Goal: Information Seeking & Learning: Compare options

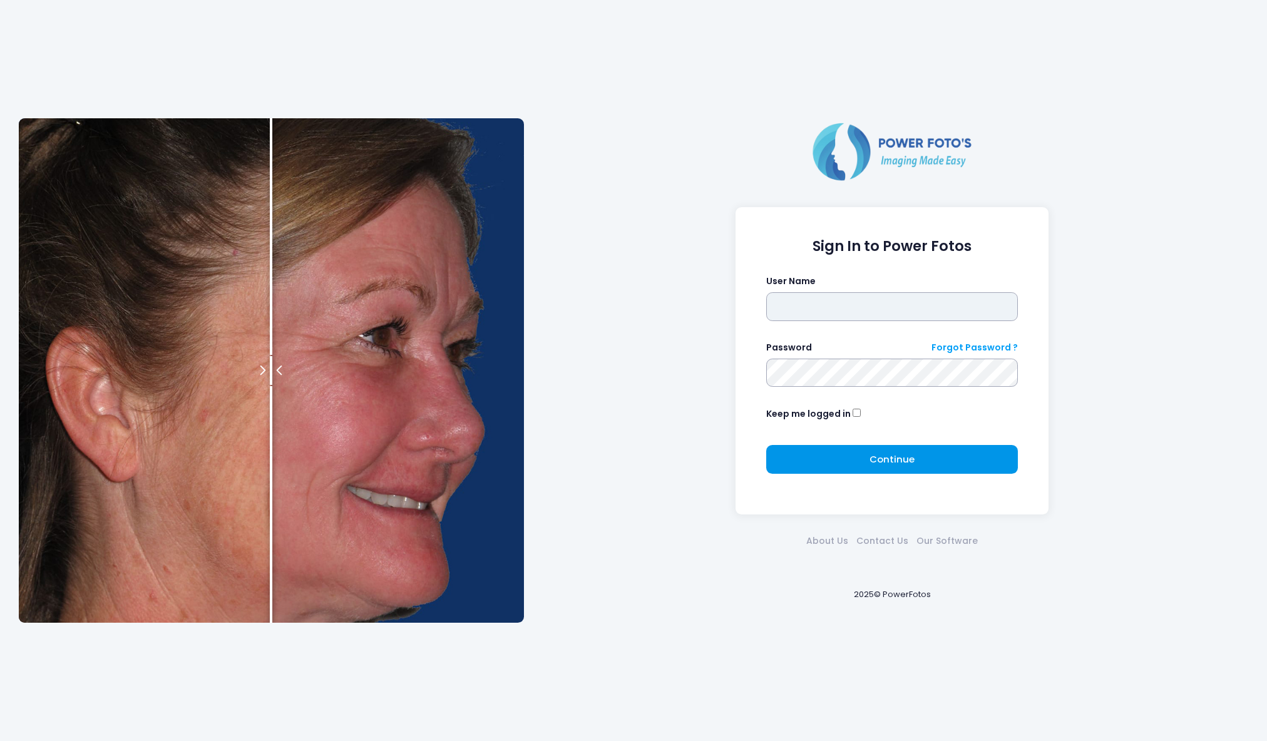
type input "*****"
click at [875, 457] on span "Continue" at bounding box center [892, 459] width 45 height 13
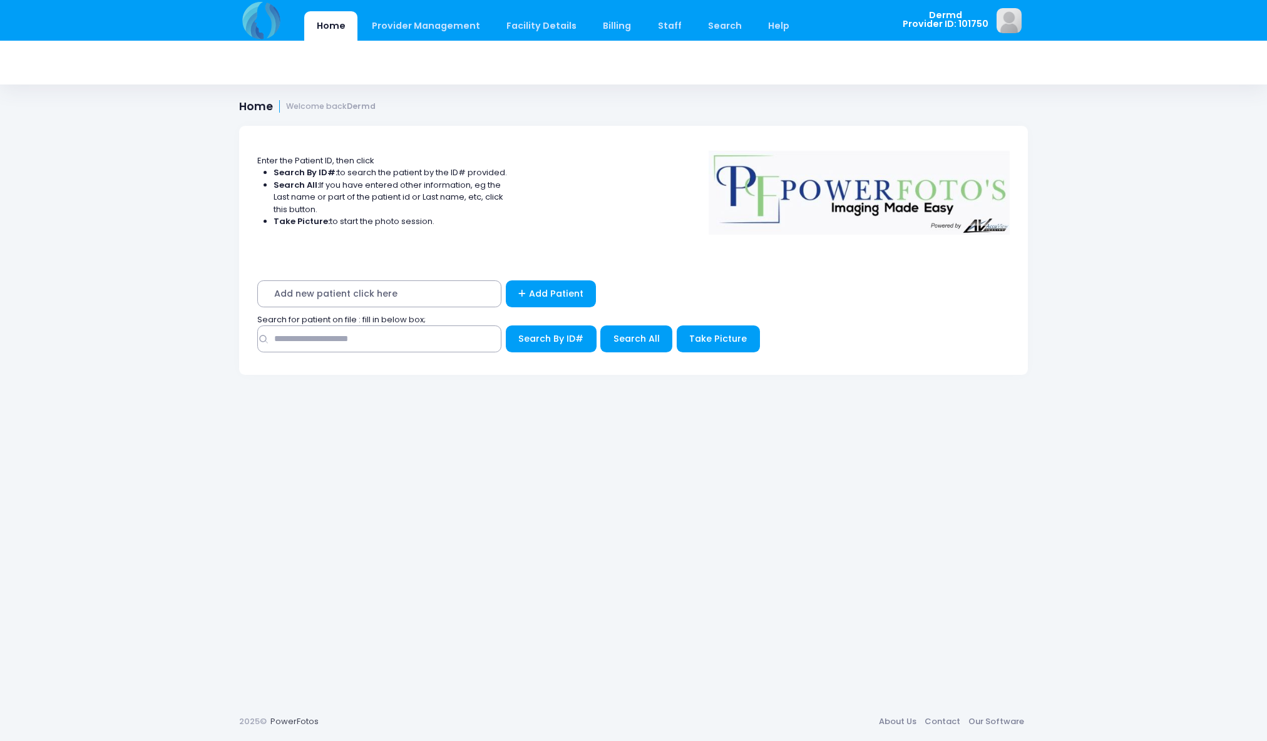
click at [339, 294] on span "Add new patient click here" at bounding box center [379, 293] width 244 height 27
click at [298, 295] on span "Add new patient click here" at bounding box center [379, 293] width 244 height 27
click at [293, 343] on input "text" at bounding box center [379, 339] width 244 height 27
type input "******"
click at [630, 341] on span "Search All" at bounding box center [636, 338] width 46 height 13
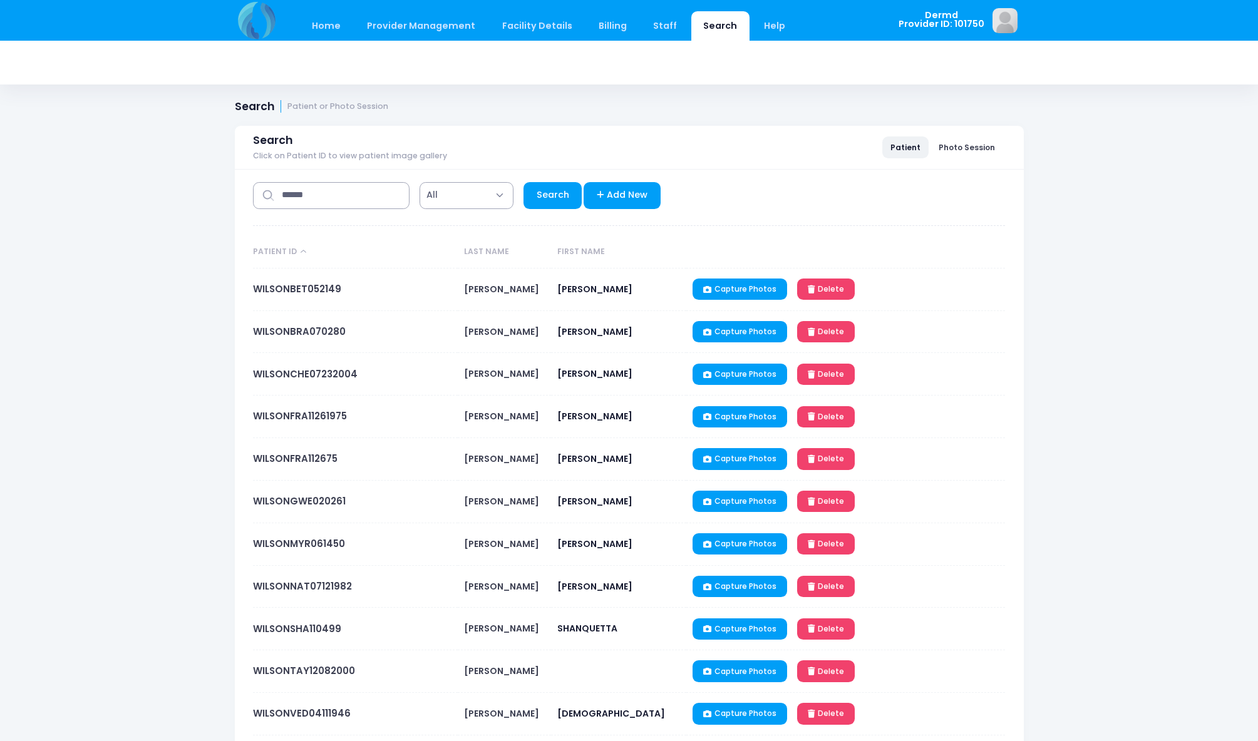
select select "***"
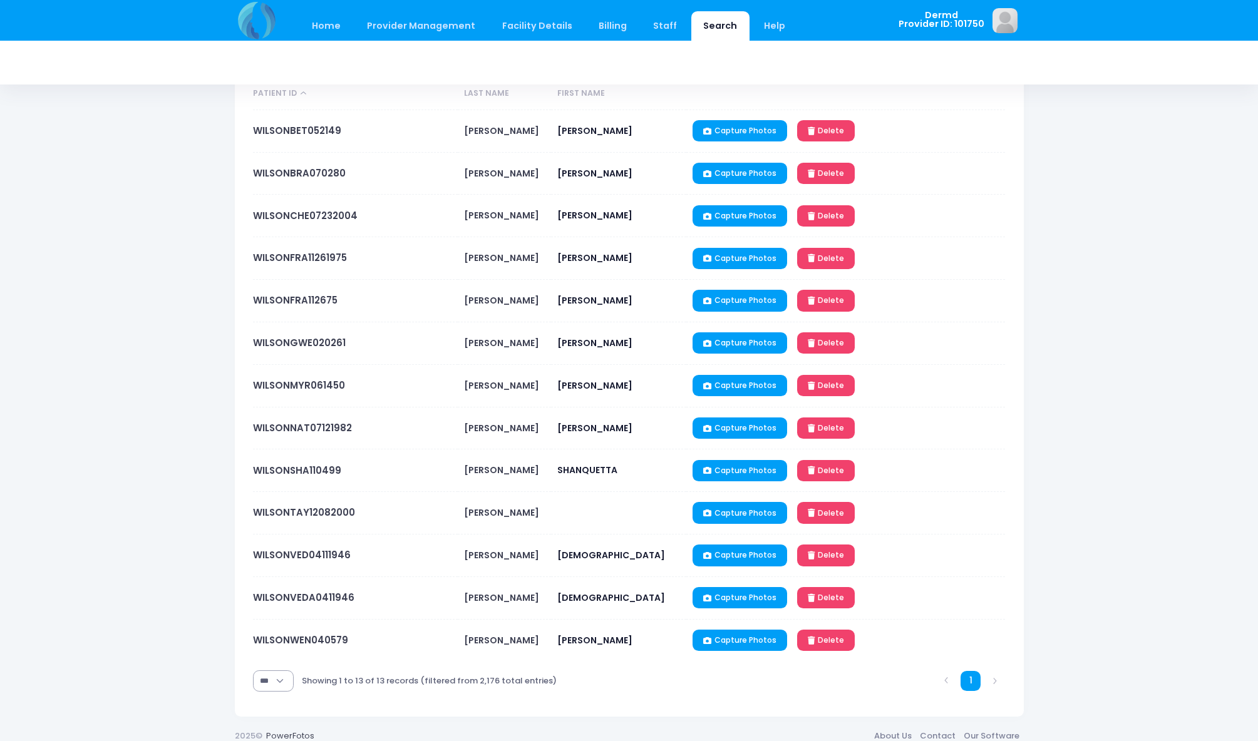
scroll to position [173, 0]
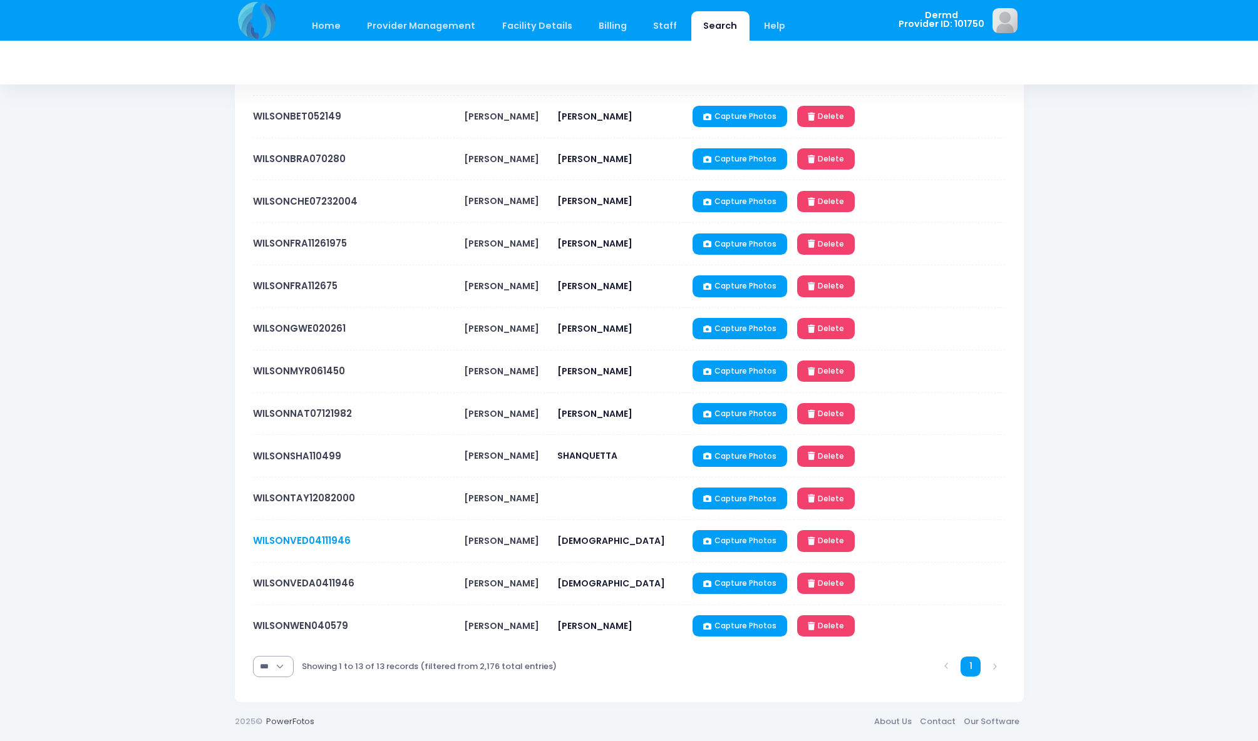
click at [271, 538] on link "WILSONVED04111946" at bounding box center [302, 540] width 98 height 13
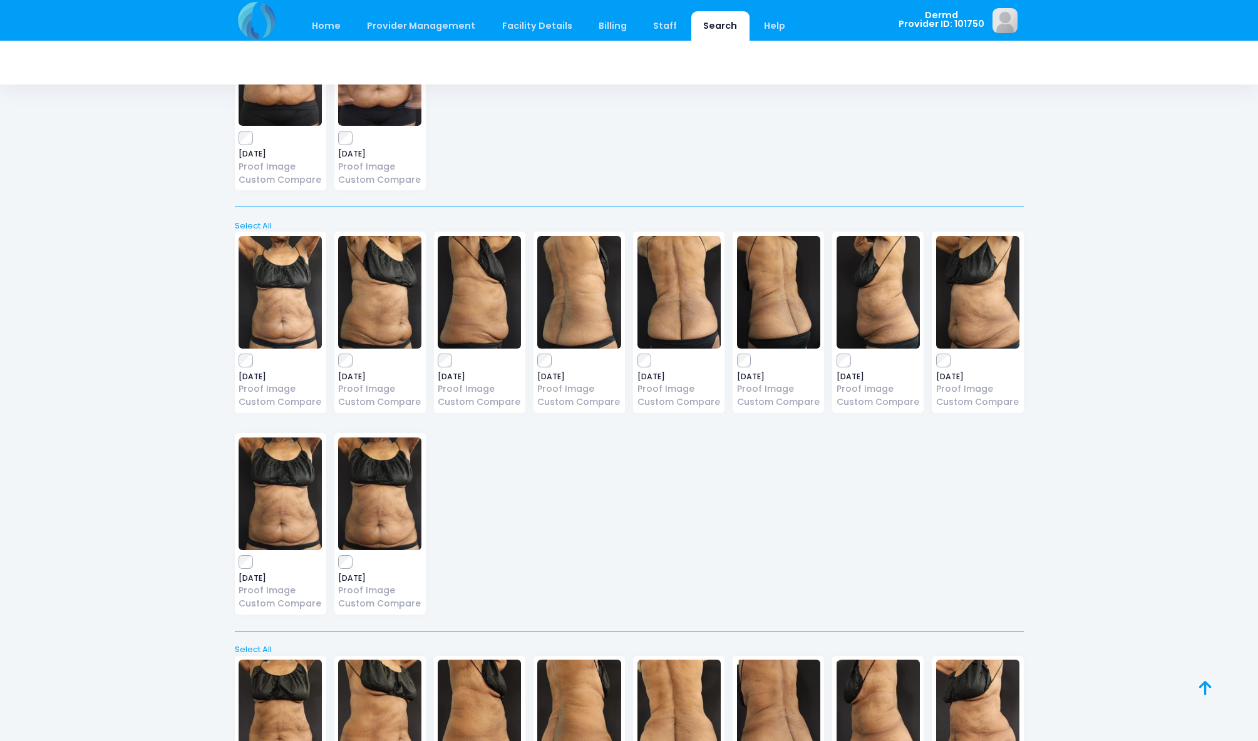
scroll to position [2322, 0]
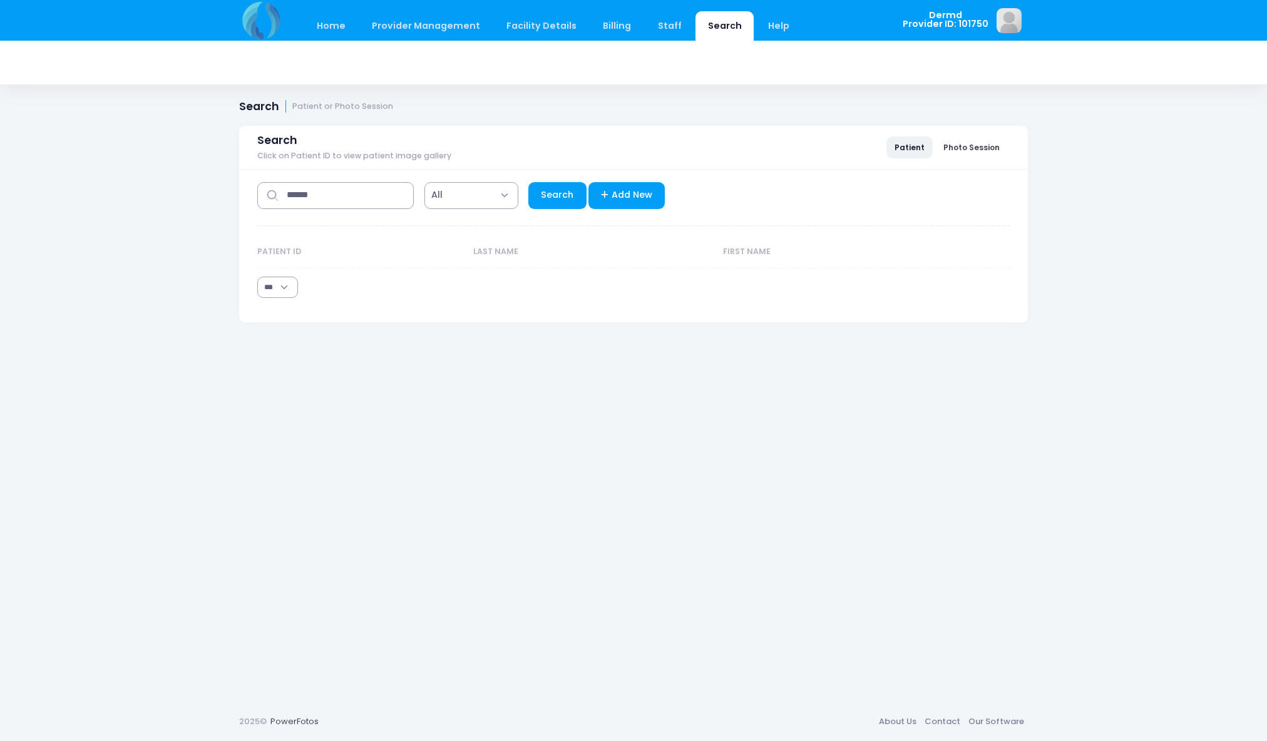
select select "***"
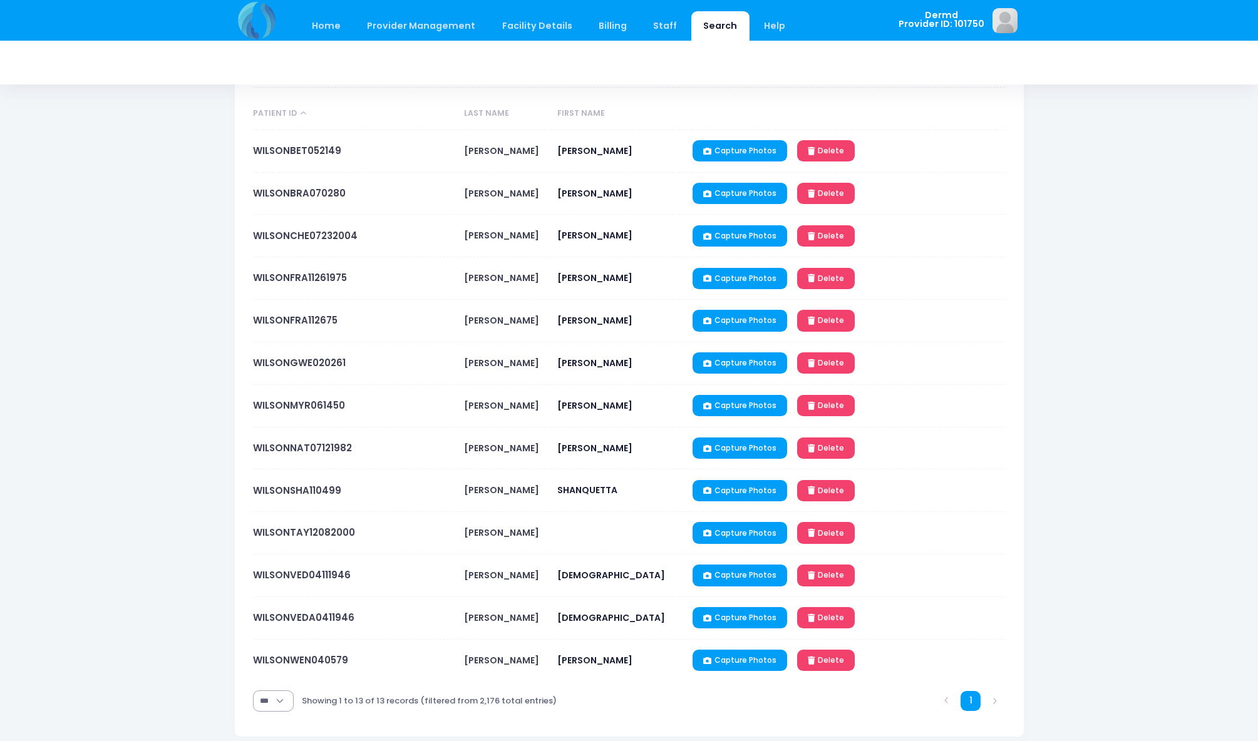
scroll to position [173, 0]
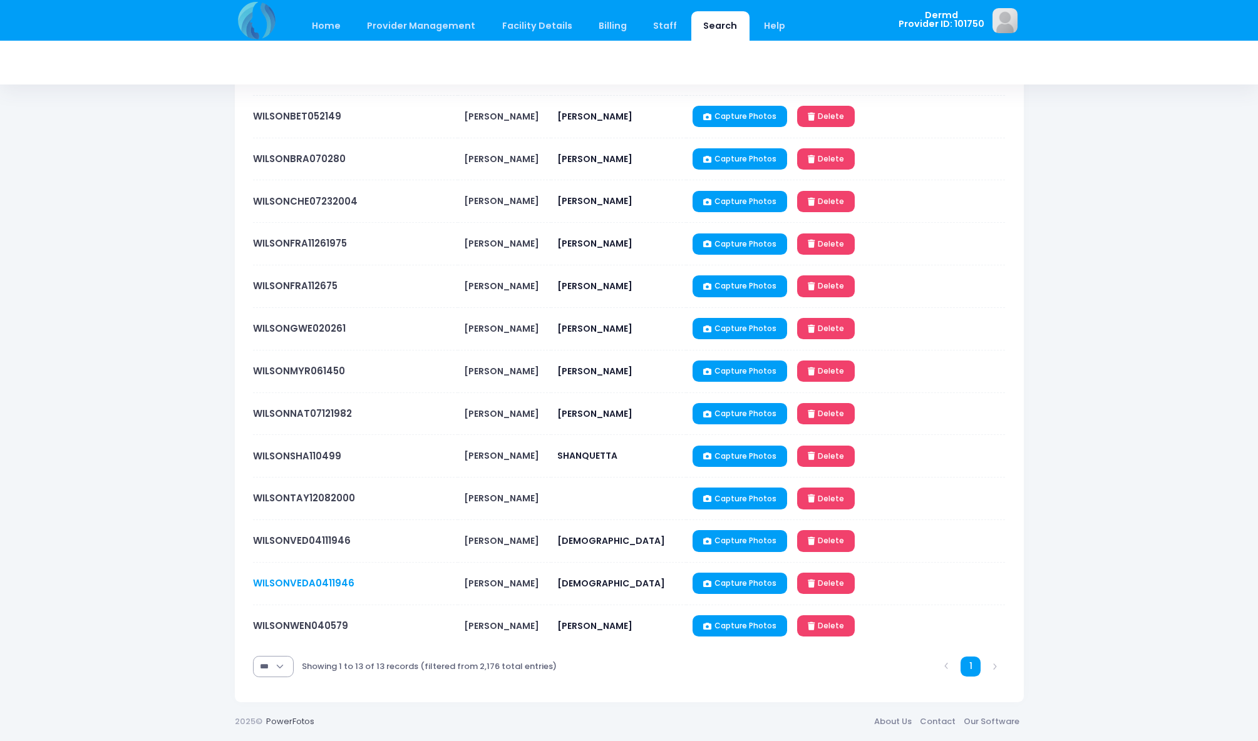
click at [296, 584] on link "WILSONVEDA0411946" at bounding box center [303, 583] width 101 height 13
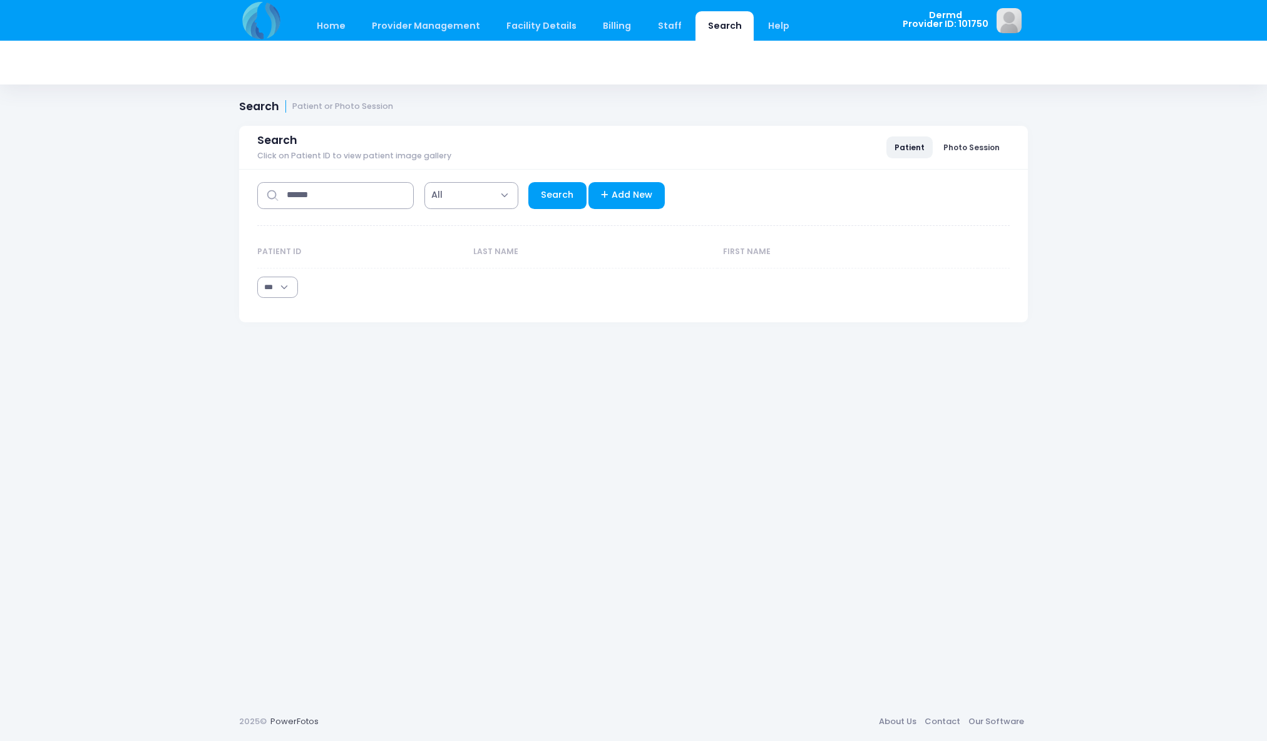
select select "***"
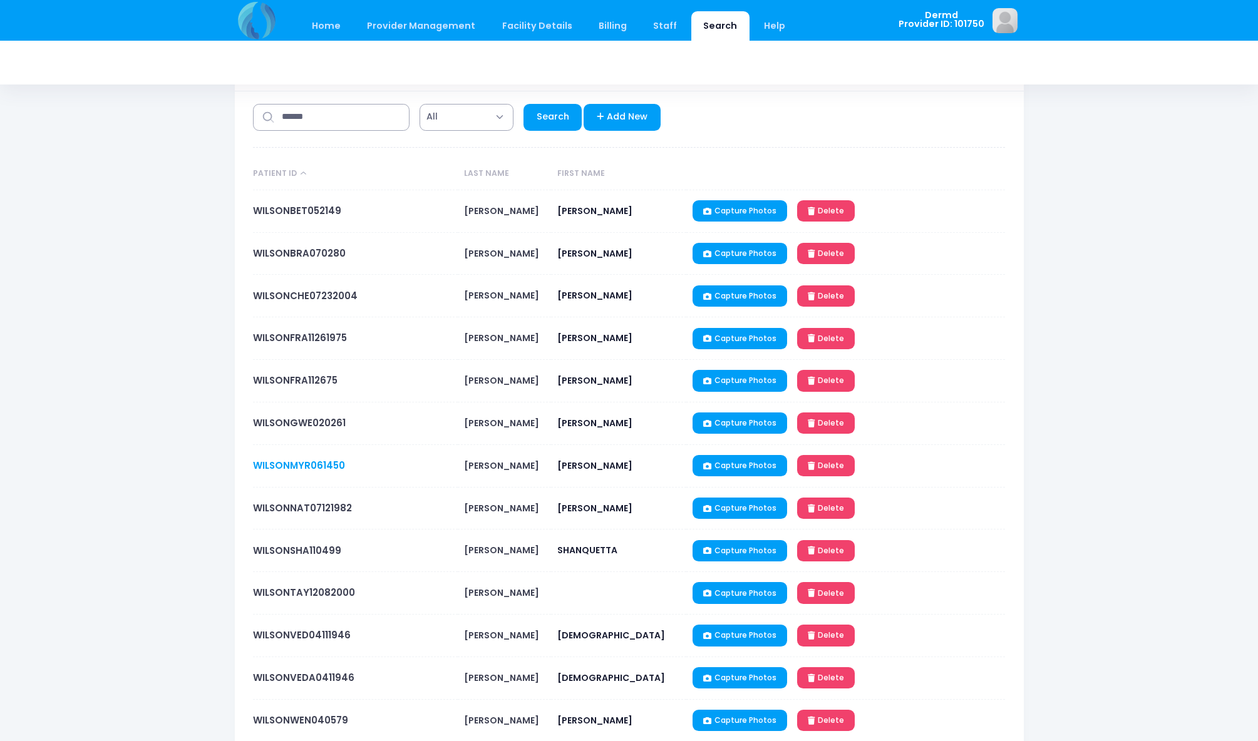
scroll to position [173, 0]
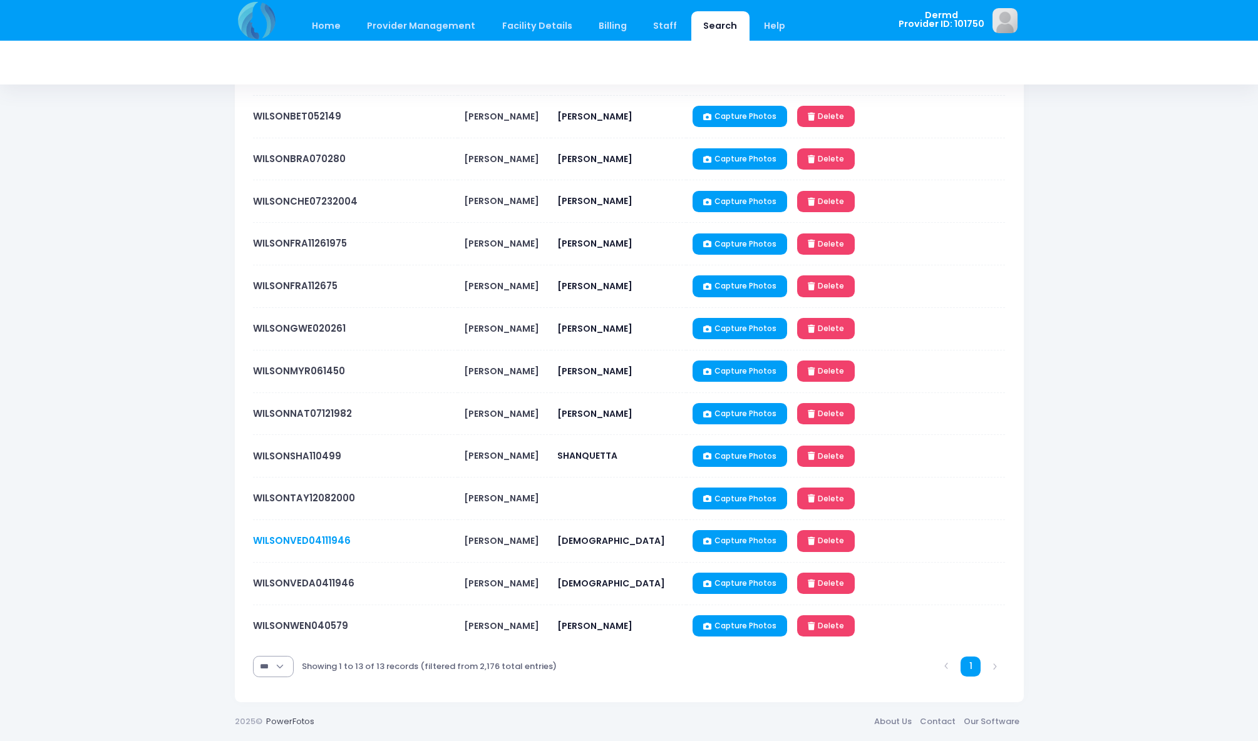
click at [297, 540] on link "WILSONVED04111946" at bounding box center [302, 540] width 98 height 13
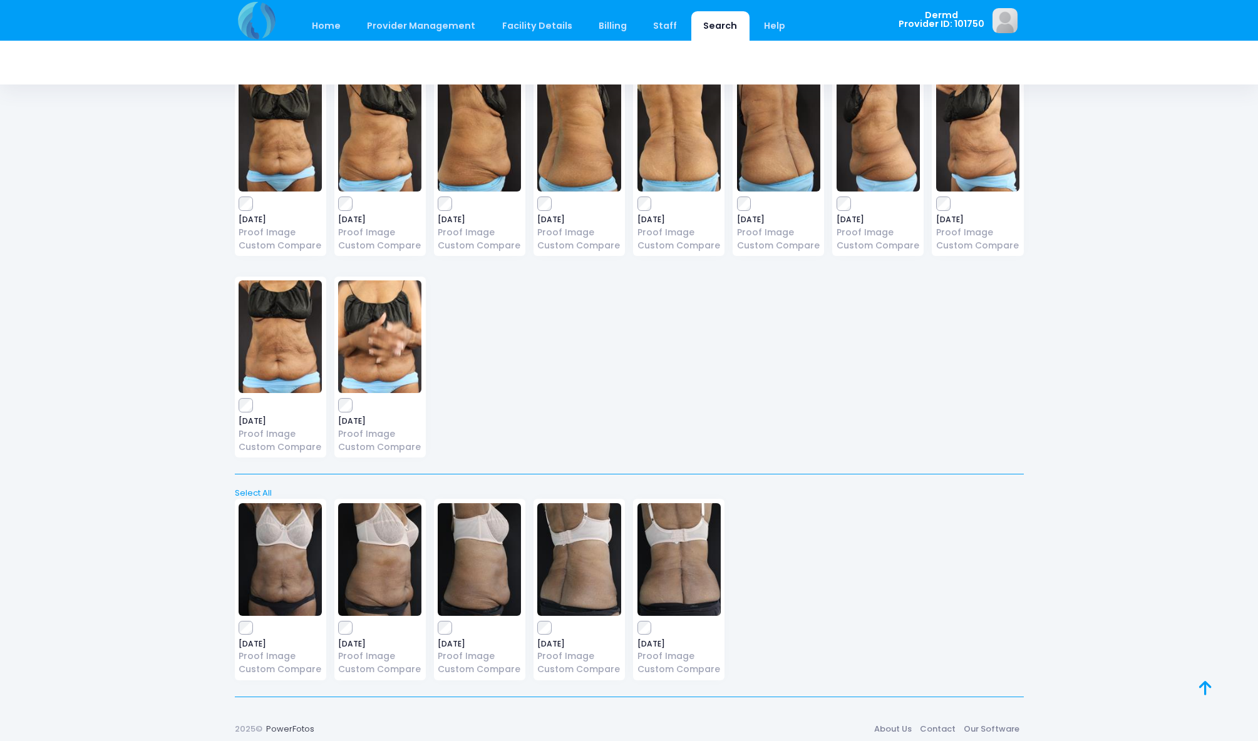
scroll to position [3145, 0]
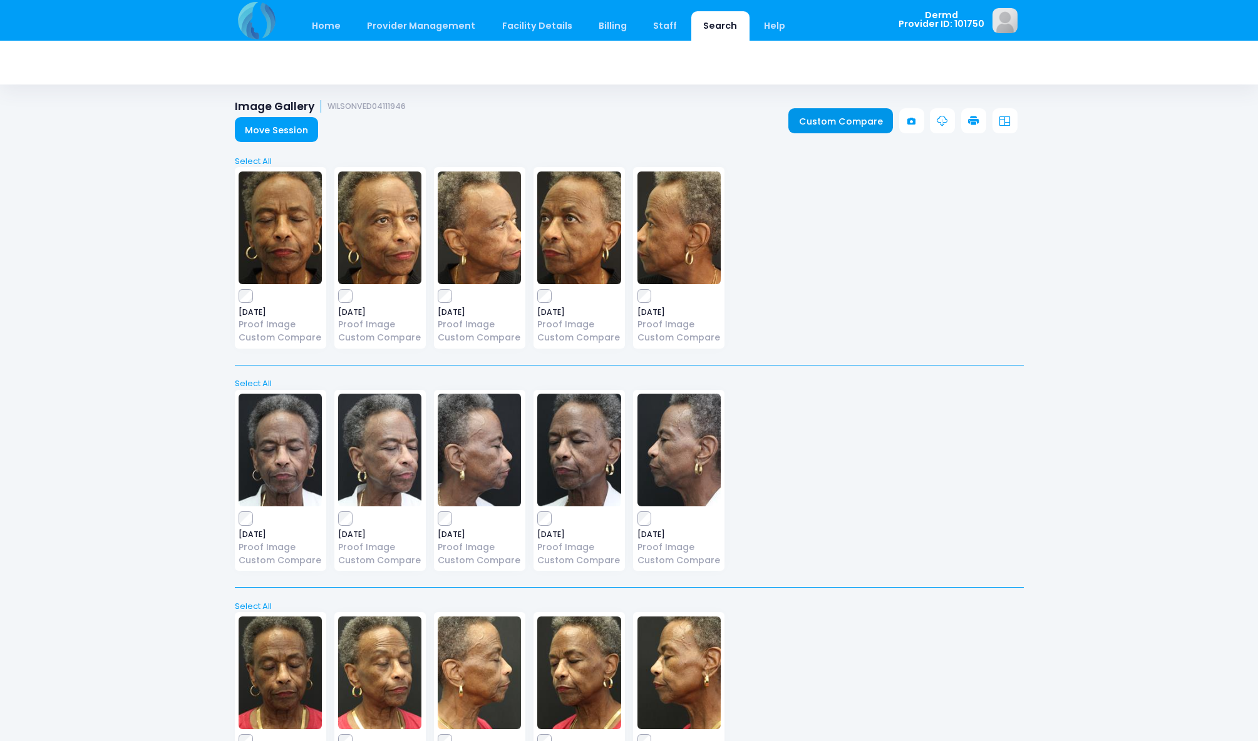
click at [851, 125] on link "Custom Compare" at bounding box center [840, 120] width 105 height 25
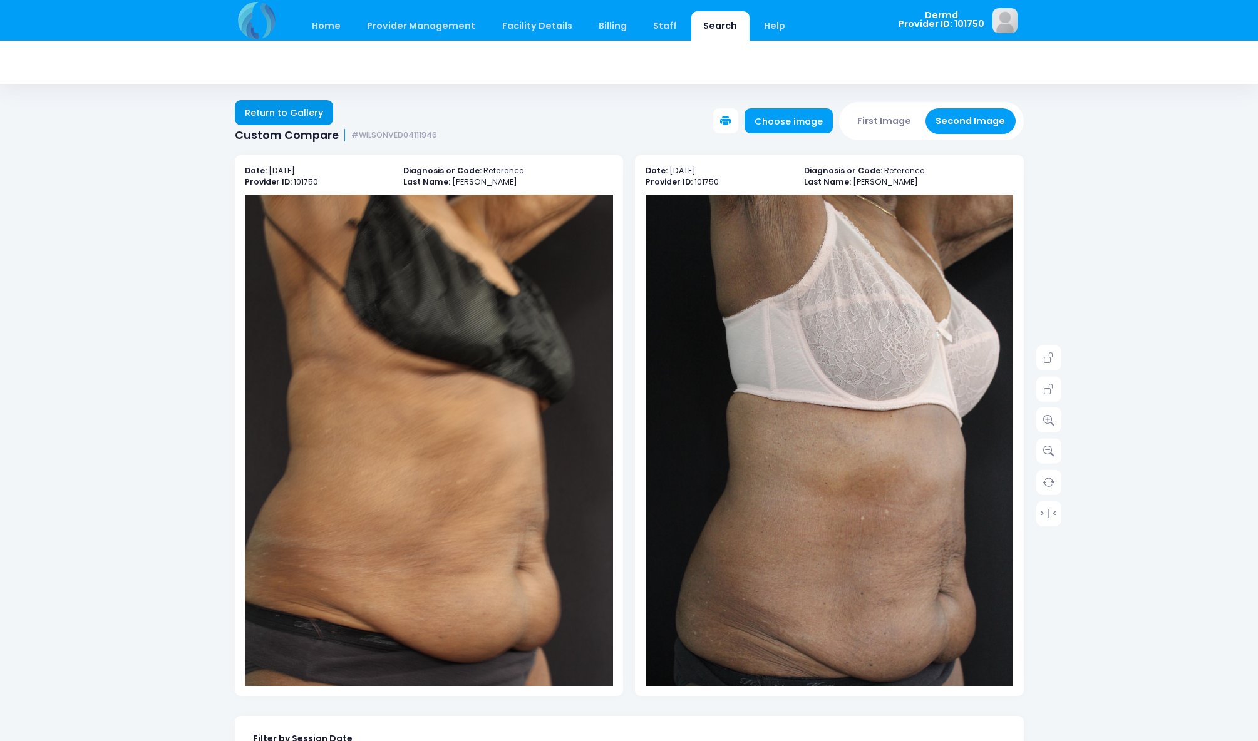
click at [270, 112] on link "Return to Gallery" at bounding box center [284, 112] width 99 height 25
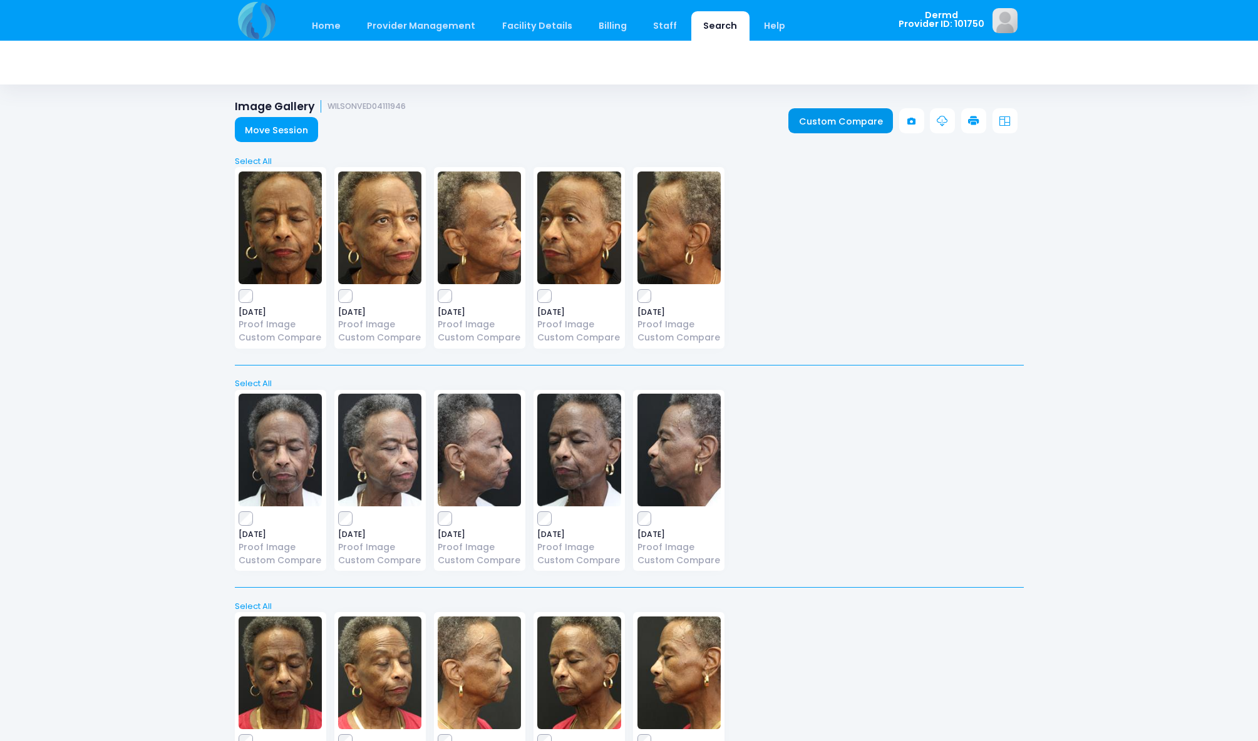
click at [814, 122] on link "Custom Compare" at bounding box center [840, 120] width 105 height 25
click at [811, 124] on link "Custom Compare" at bounding box center [840, 120] width 105 height 25
click at [827, 123] on link "Custom Compare" at bounding box center [840, 120] width 105 height 25
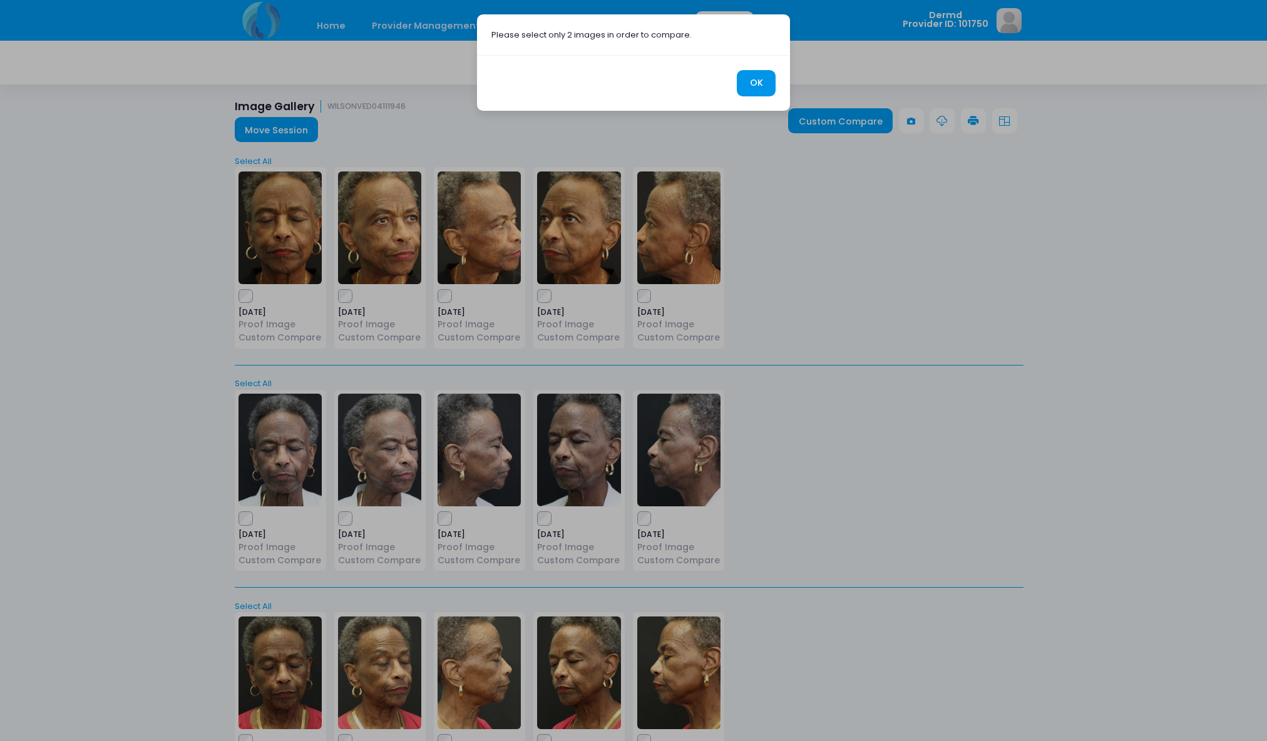
click at [766, 85] on button "OK" at bounding box center [756, 83] width 39 height 27
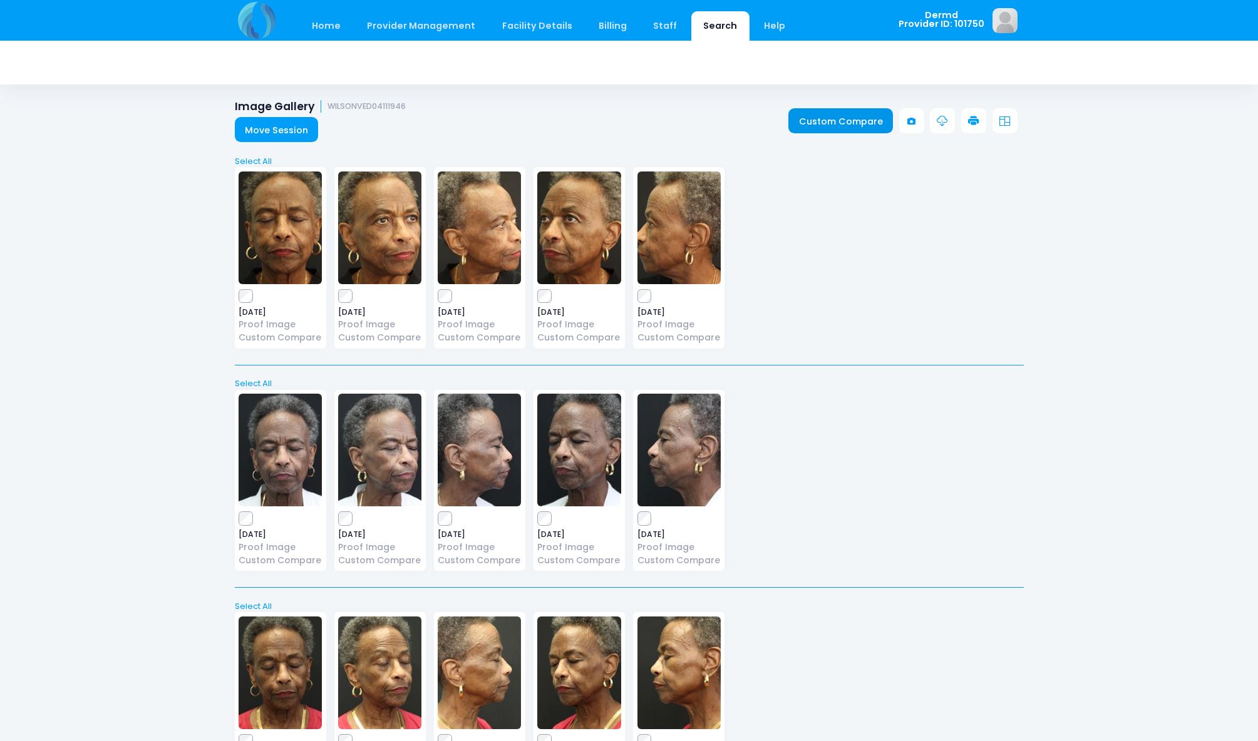
click at [828, 123] on link "Custom Compare" at bounding box center [840, 120] width 105 height 25
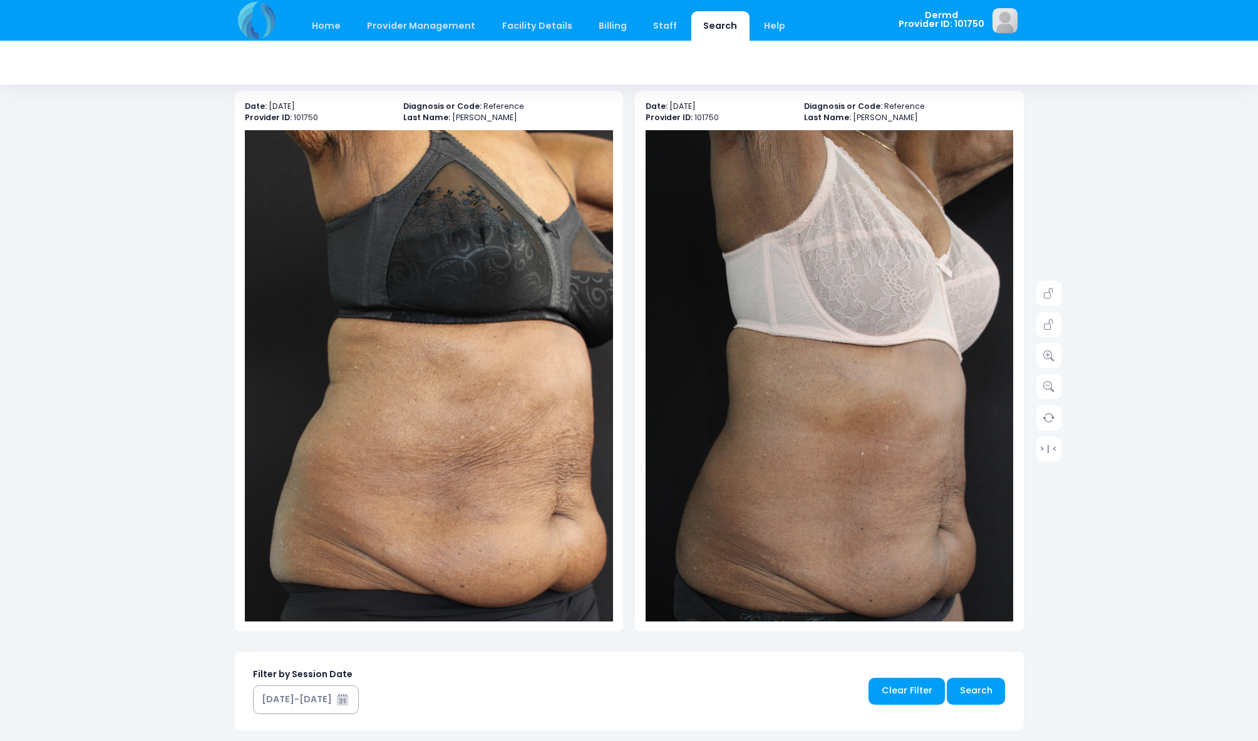
scroll to position [64, 0]
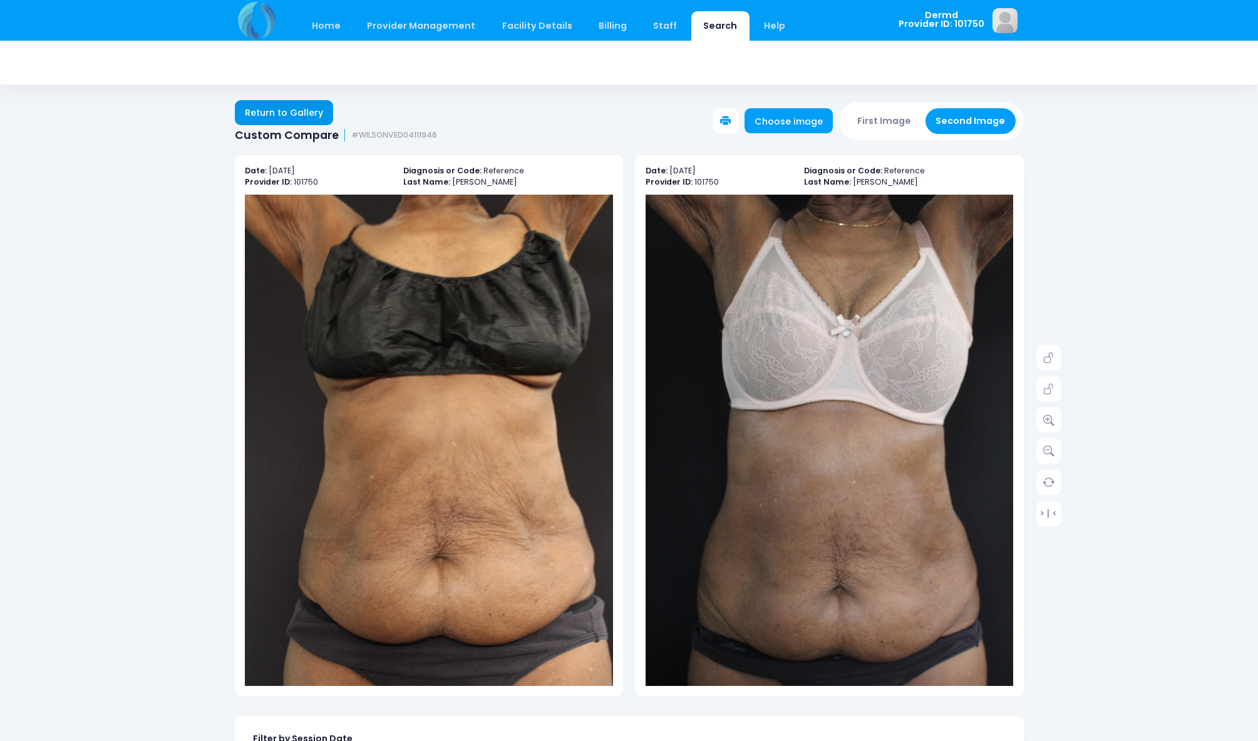
click at [264, 115] on link "Return to Gallery" at bounding box center [284, 112] width 99 height 25
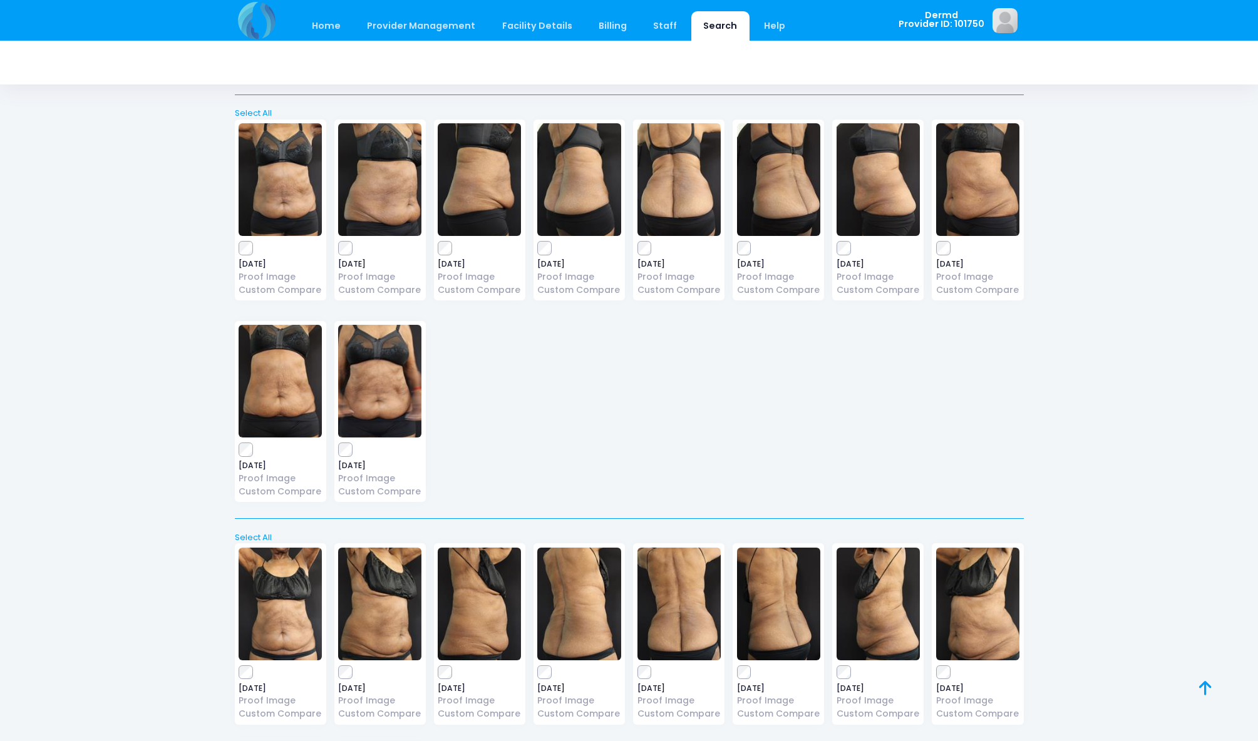
scroll to position [2301, 0]
